Goal: Task Accomplishment & Management: Complete application form

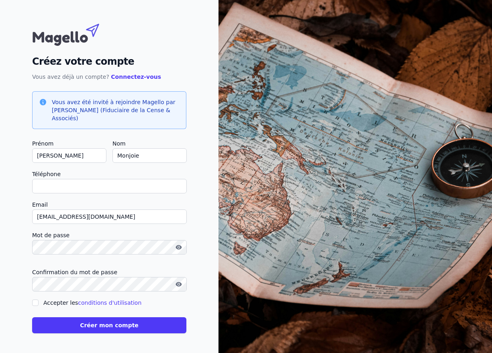
click at [62, 186] on input "Téléphone" at bounding box center [109, 186] width 155 height 14
type input "[PHONE_NUMBER]"
click at [115, 327] on button "Créer mon compte" at bounding box center [109, 325] width 154 height 16
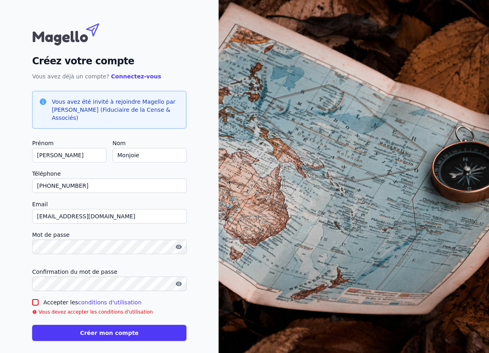
click at [35, 303] on input "Accepter les conditions d'utilisation" at bounding box center [35, 302] width 6 height 6
checkbox input "true"
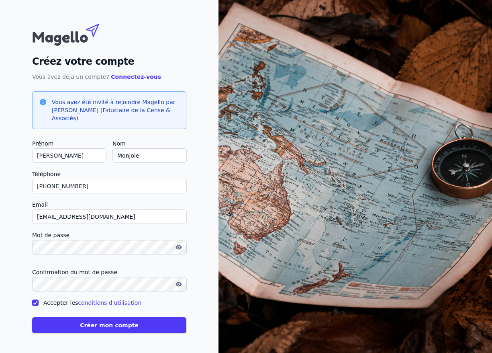
click at [98, 328] on button "Créer mon compte" at bounding box center [109, 325] width 154 height 16
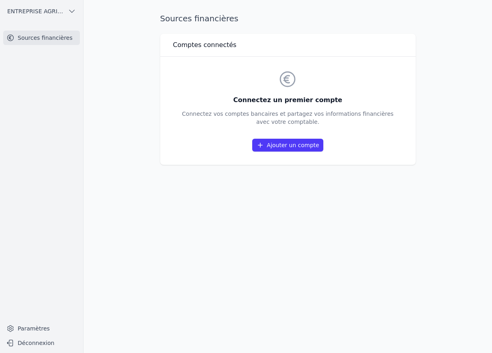
click at [301, 148] on link "Ajouter un compte" at bounding box center [287, 145] width 71 height 13
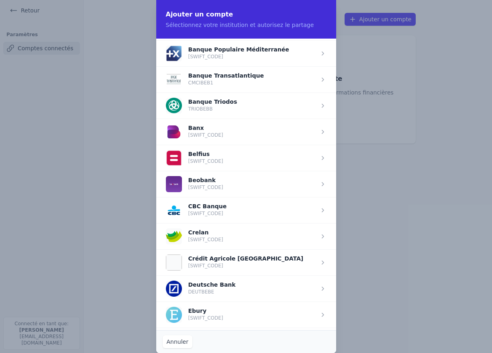
scroll to position [241, 0]
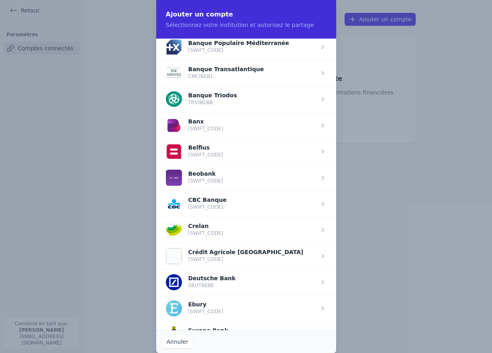
click at [201, 204] on span "button" at bounding box center [246, 203] width 180 height 26
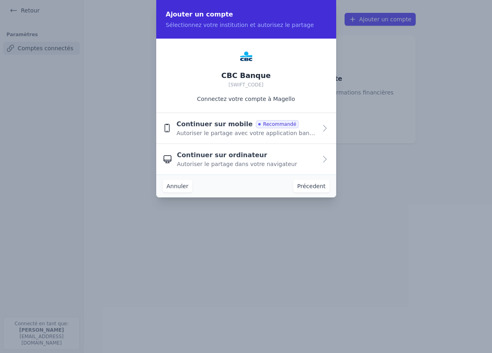
click at [313, 185] on button "Précedent" at bounding box center [311, 186] width 36 height 13
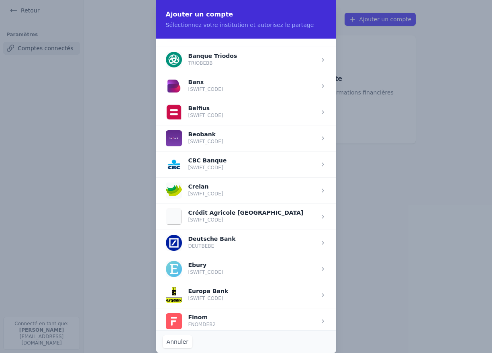
scroll to position [281, 0]
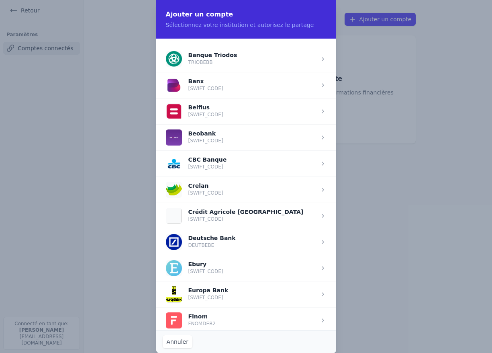
click at [200, 163] on span "button" at bounding box center [246, 163] width 180 height 26
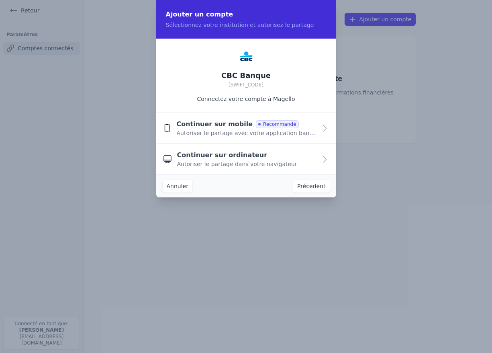
scroll to position [0, 0]
click at [326, 131] on icon "button" at bounding box center [325, 128] width 10 height 10
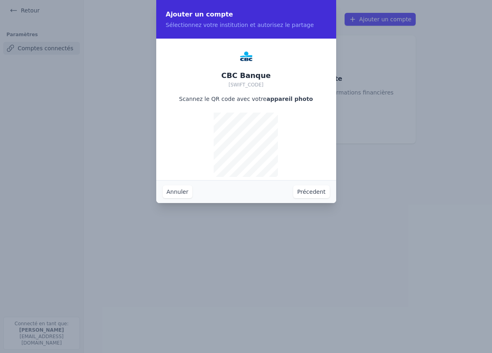
click at [177, 192] on button "Annuler" at bounding box center [178, 191] width 30 height 13
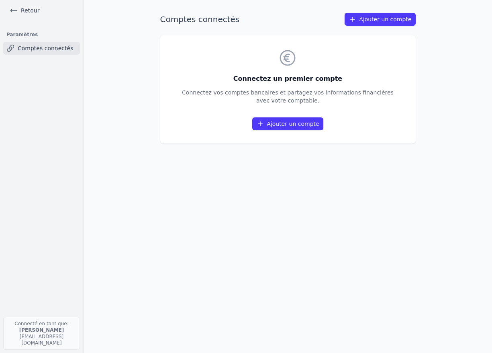
click at [393, 20] on link "Ajouter un compte" at bounding box center [380, 19] width 71 height 13
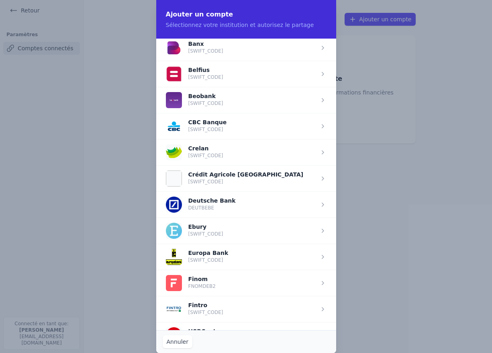
scroll to position [321, 0]
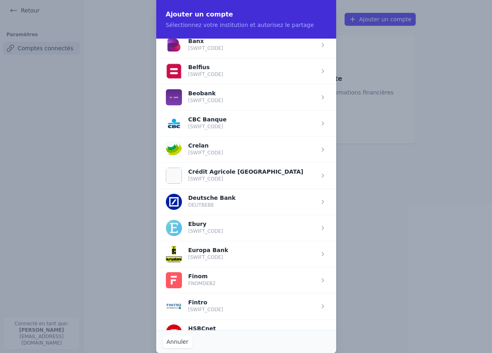
click at [319, 123] on span "button" at bounding box center [246, 123] width 180 height 26
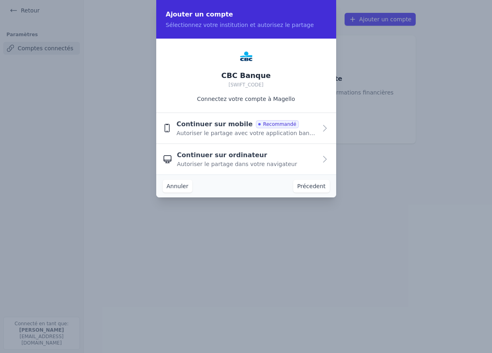
scroll to position [0, 0]
click at [327, 127] on icon "button" at bounding box center [325, 128] width 10 height 10
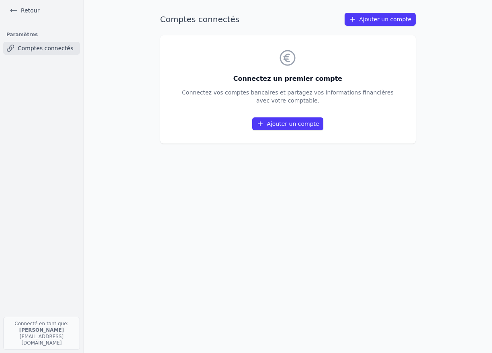
click at [62, 48] on link "Comptes connectés" at bounding box center [41, 48] width 77 height 13
click at [29, 12] on link "Retour" at bounding box center [24, 10] width 36 height 11
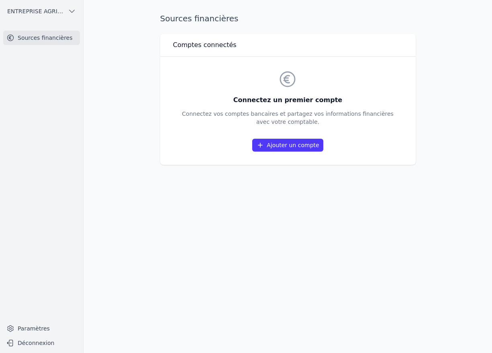
click at [29, 12] on span "ENTREPRISE AGRI-MONJOIE SPRL" at bounding box center [35, 11] width 57 height 8
click at [31, 29] on span "ENTREPRISE AGRI-MONJOIE SPRL" at bounding box center [46, 29] width 56 height 8
click at [285, 80] on icon at bounding box center [287, 79] width 14 height 14
click at [290, 146] on link "Ajouter un compte" at bounding box center [287, 145] width 71 height 13
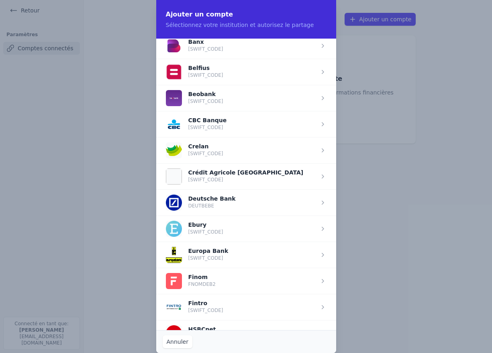
scroll to position [362, 0]
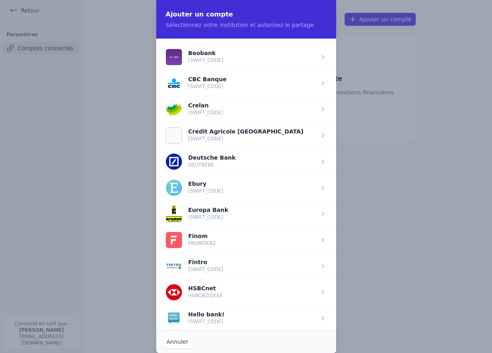
click at [201, 77] on span "button" at bounding box center [246, 83] width 180 height 26
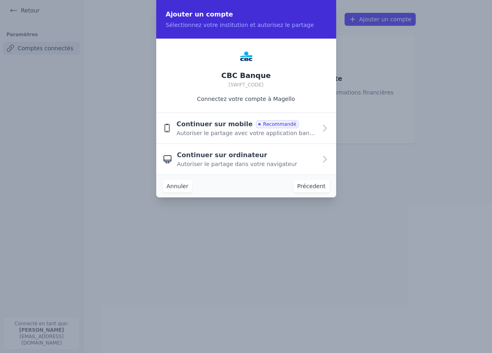
scroll to position [0, 0]
click at [328, 127] on icon "button" at bounding box center [325, 128] width 10 height 10
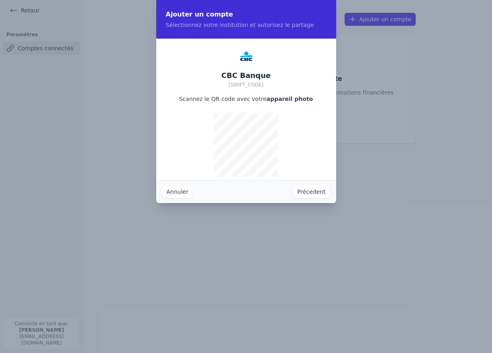
click at [317, 190] on button "Précedent" at bounding box center [311, 191] width 36 height 13
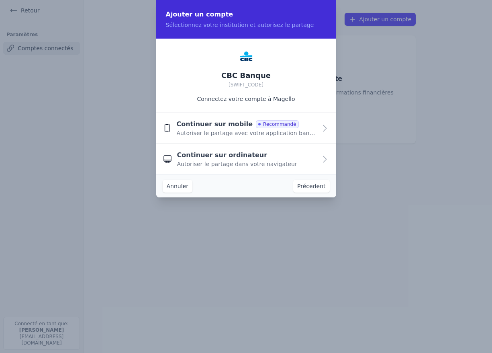
click at [180, 186] on button "Annuler" at bounding box center [178, 186] width 30 height 13
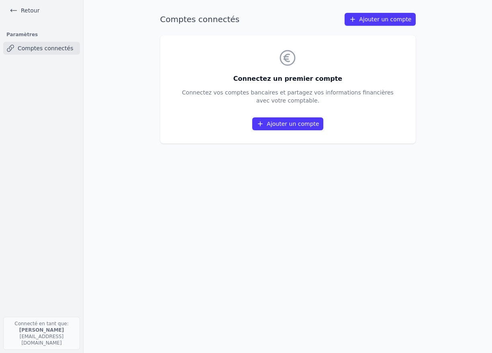
click at [14, 11] on icon at bounding box center [14, 10] width 8 height 8
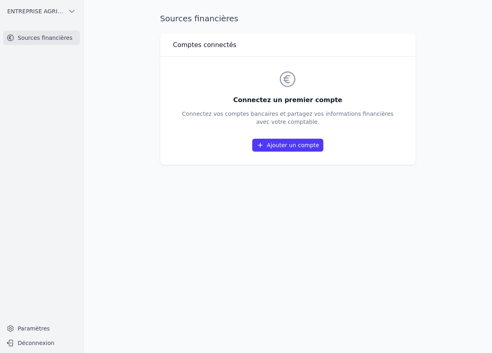
click at [73, 10] on icon "button" at bounding box center [72, 11] width 8 height 8
click at [73, 10] on div at bounding box center [246, 176] width 492 height 353
